Goal: Task Accomplishment & Management: Manage account settings

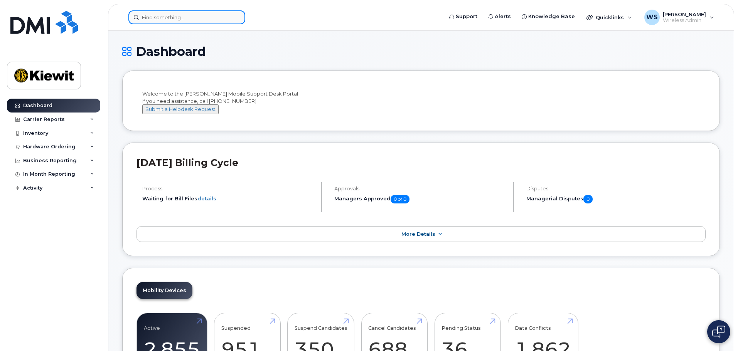
click at [205, 14] on input at bounding box center [186, 17] width 117 height 14
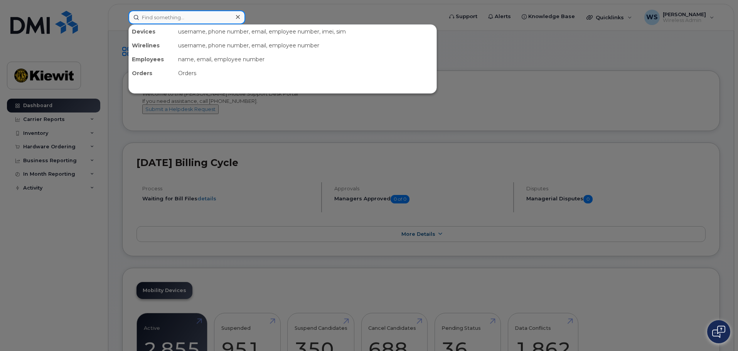
paste input "355254196261451"
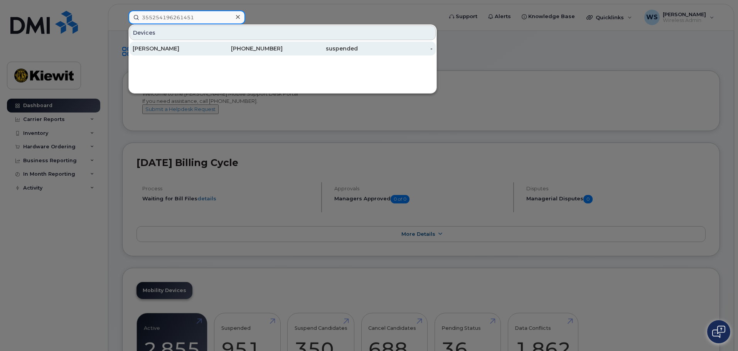
type input "355254196261451"
click at [194, 52] on div "[PERSON_NAME]" at bounding box center [170, 49] width 75 height 14
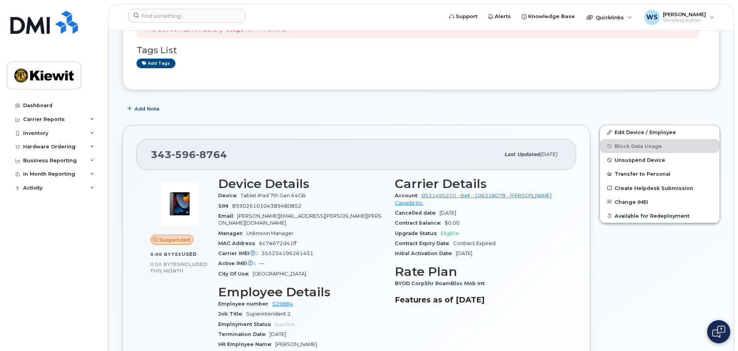
scroll to position [154, 0]
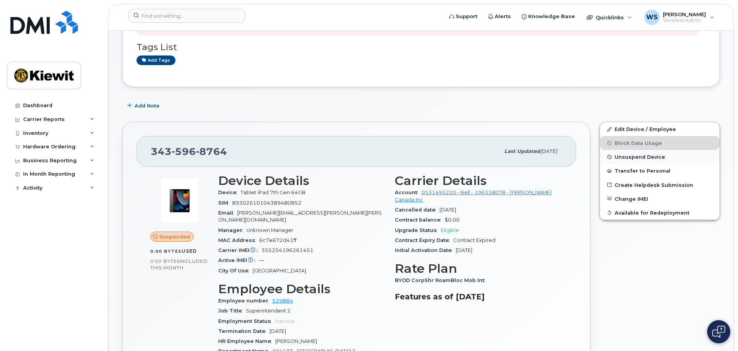
click at [623, 155] on span "Unsuspend Device" at bounding box center [640, 157] width 51 height 6
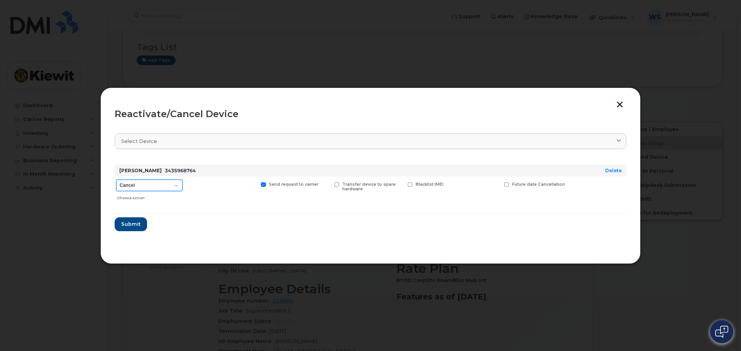
click at [158, 183] on select "Cancel Suspend - Extend Suspension Reactivate" at bounding box center [149, 186] width 66 height 12
select select "[object Object]"
click at [116, 180] on select "Cancel Suspend - Extend Suspension Reactivate" at bounding box center [149, 186] width 66 height 12
click at [131, 225] on span "Submit" at bounding box center [130, 224] width 19 height 7
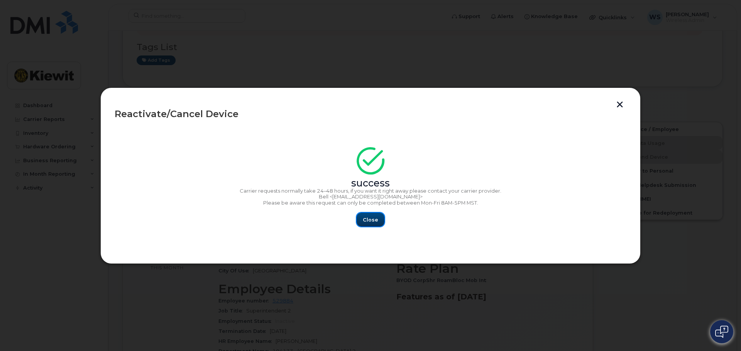
click at [378, 219] on button "Close" at bounding box center [371, 220] width 28 height 14
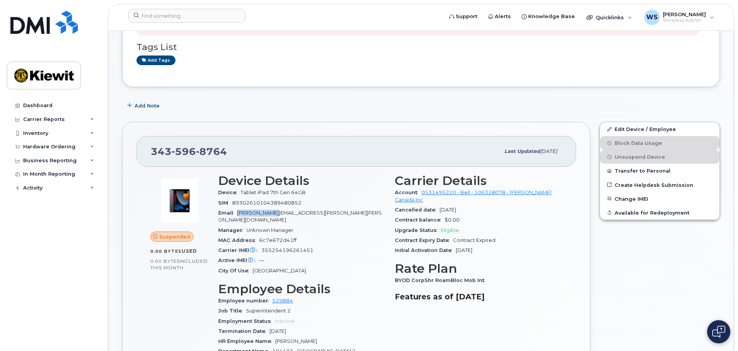
drag, startPoint x: 239, startPoint y: 213, endPoint x: 282, endPoint y: 211, distance: 42.8
click at [282, 211] on span "[PERSON_NAME][EMAIL_ADDRESS][PERSON_NAME][PERSON_NAME][DOMAIN_NAME]" at bounding box center [300, 216] width 164 height 13
click at [348, 218] on div "Email [PERSON_NAME][EMAIL_ADDRESS][PERSON_NAME][PERSON_NAME][DOMAIN_NAME]" at bounding box center [301, 216] width 167 height 17
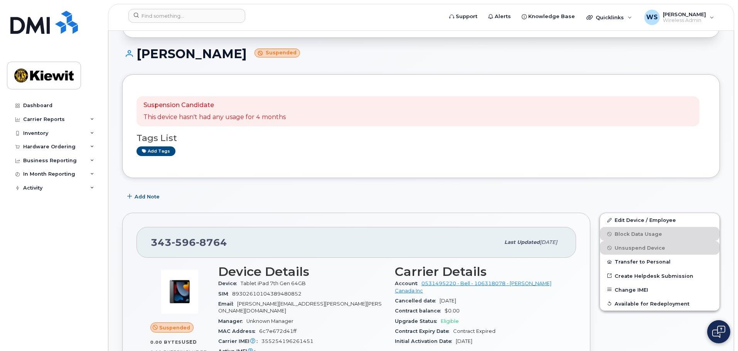
scroll to position [77, 0]
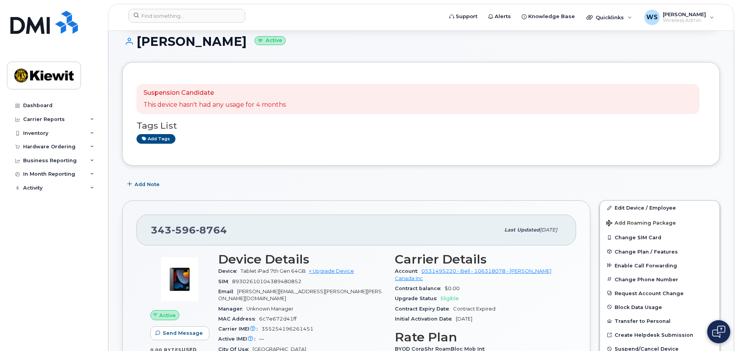
scroll to position [77, 0]
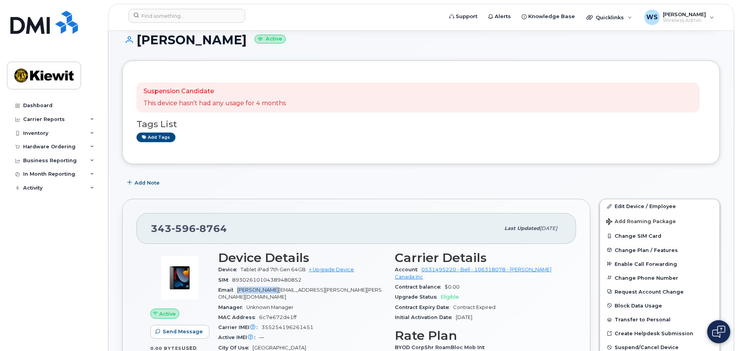
drag, startPoint x: 240, startPoint y: 289, endPoint x: 283, endPoint y: 287, distance: 43.2
click at [283, 287] on div "Email [PERSON_NAME][EMAIL_ADDRESS][PERSON_NAME][PERSON_NAME][DOMAIN_NAME]" at bounding box center [301, 294] width 167 height 17
copy span "[PERSON_NAME].[PERSON_NAME]"
click at [277, 282] on span "89302610104389480852" at bounding box center [266, 280] width 69 height 6
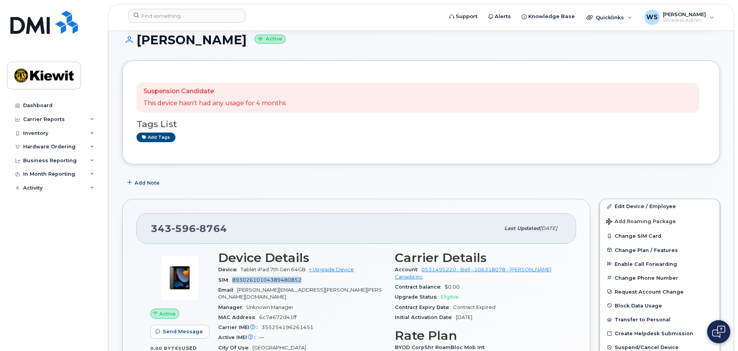
copy span "89302610104389480852"
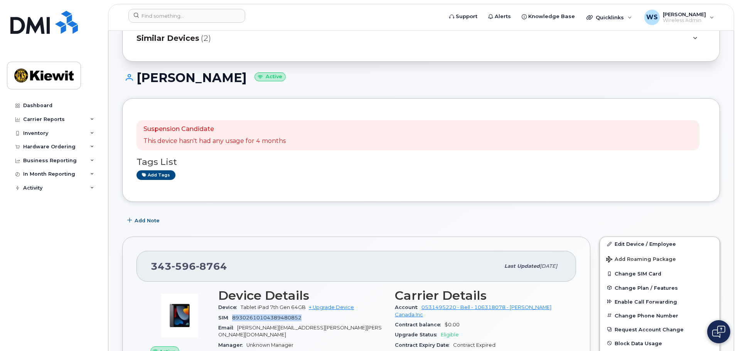
scroll to position [0, 0]
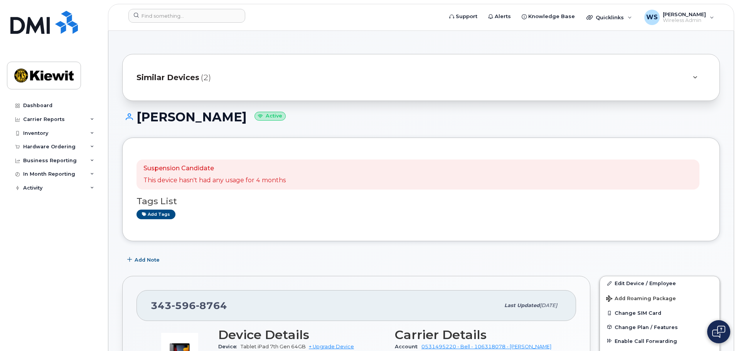
click at [150, 75] on span "Similar Devices" at bounding box center [168, 77] width 63 height 11
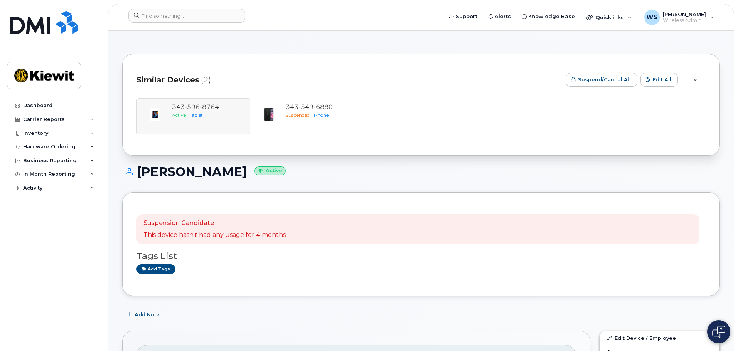
click at [150, 75] on span "Similar Devices" at bounding box center [168, 79] width 63 height 11
